Goal: Navigation & Orientation: Understand site structure

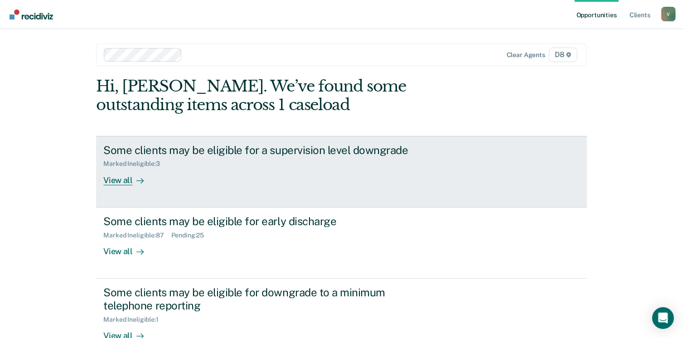
click at [118, 193] on link "Some clients may be eligible for a supervision level downgrade Marked Ineligibl…" at bounding box center [341, 172] width 490 height 72
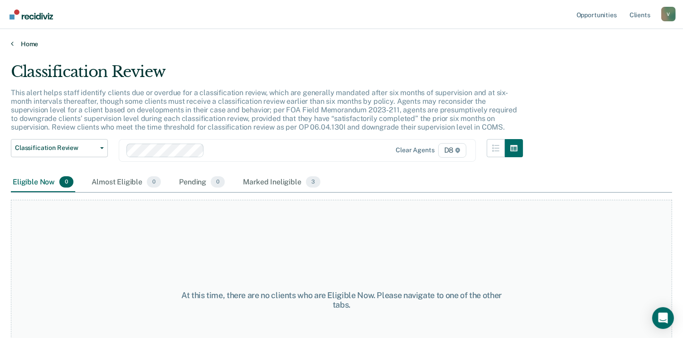
click at [30, 44] on link "Home" at bounding box center [341, 44] width 661 height 8
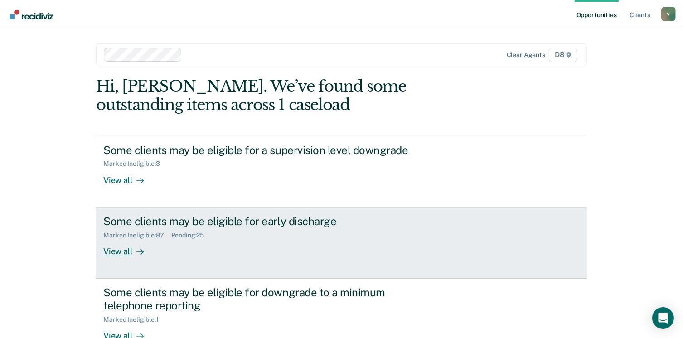
click at [120, 252] on div "View all" at bounding box center [128, 248] width 51 height 18
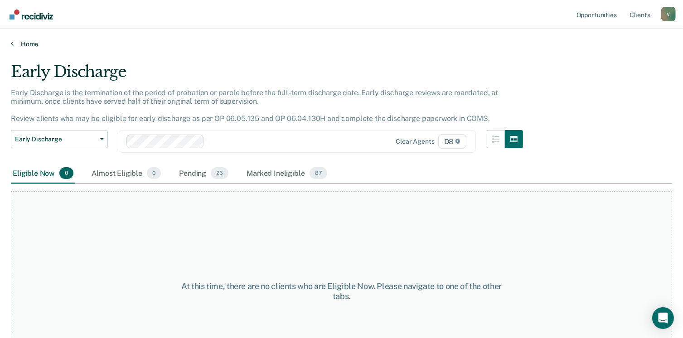
click at [31, 40] on link "Home" at bounding box center [341, 44] width 661 height 8
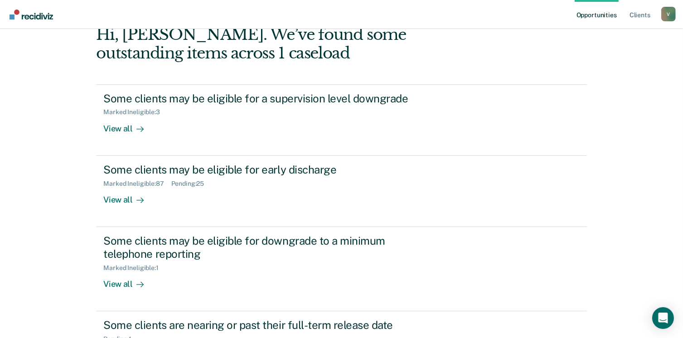
scroll to position [131, 0]
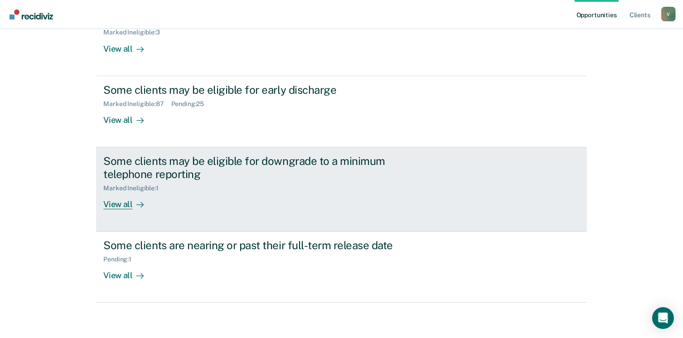
click at [115, 203] on div "View all" at bounding box center [128, 201] width 51 height 18
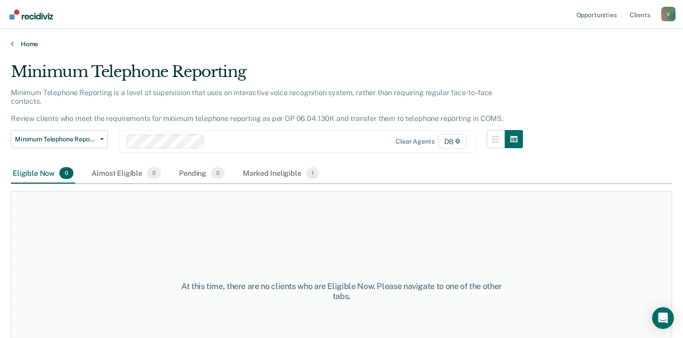
click at [34, 44] on link "Home" at bounding box center [341, 44] width 661 height 8
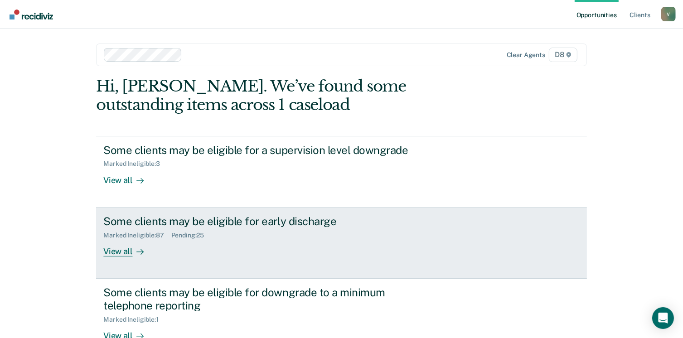
click at [170, 248] on div "Some clients may be eligible for early discharge Marked Ineligible : 87 Pending…" at bounding box center [273, 236] width 340 height 42
